Goal: Information Seeking & Learning: Stay updated

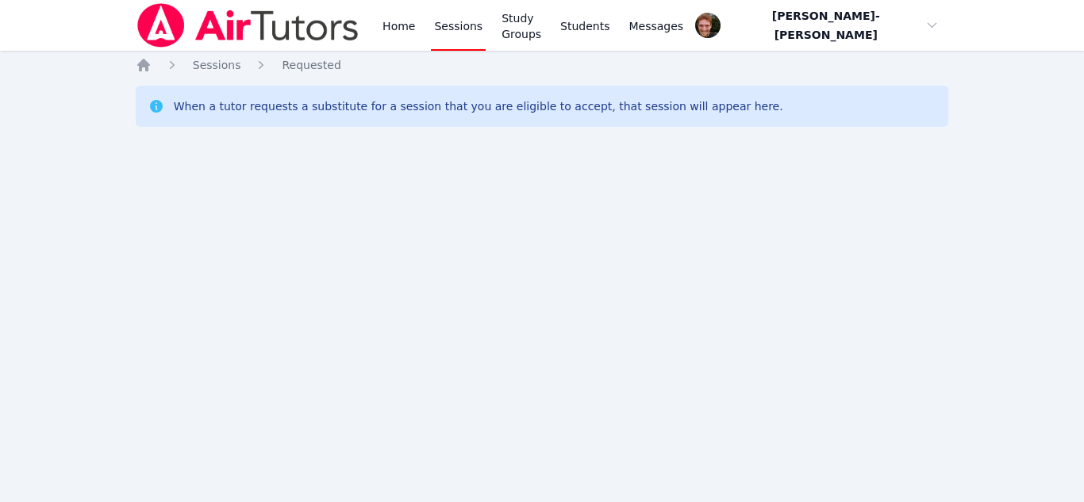
click at [2, 205] on div "Home Sessions Study Groups Students Messages Open user menu Vincent Astray-Cane…" at bounding box center [542, 251] width 1084 height 502
